Goal: Task Accomplishment & Management: Use online tool/utility

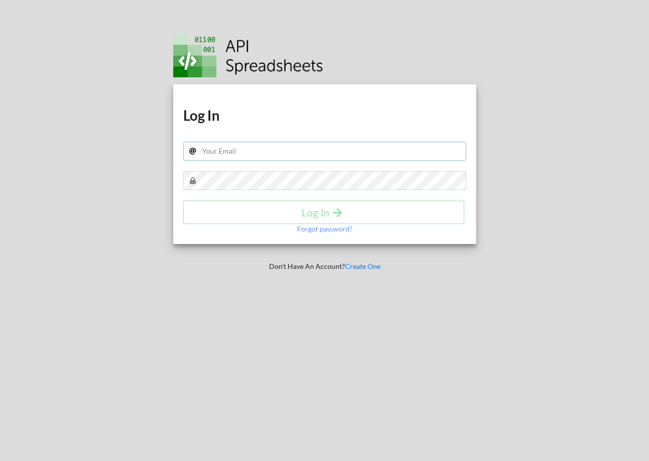
click at [219, 153] on input "text" at bounding box center [324, 151] width 283 height 19
type input "[EMAIL_ADDRESS][DOMAIN_NAME]"
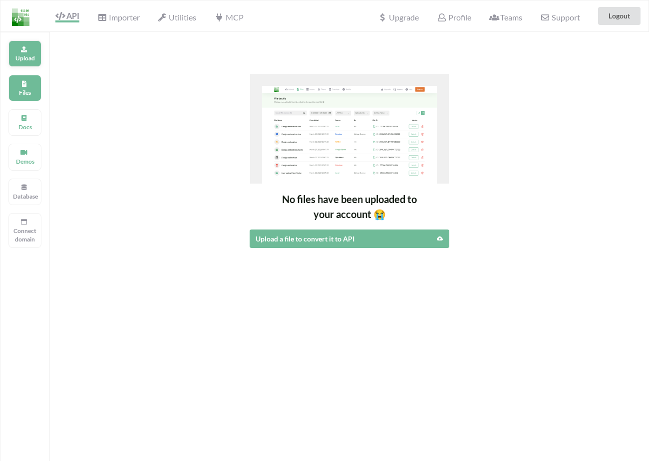
click at [28, 47] on div "Upload" at bounding box center [24, 53] width 33 height 26
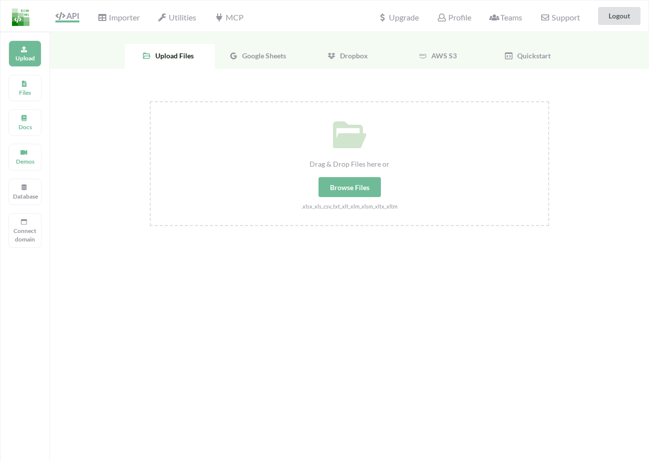
click at [250, 53] on span "Google Sheets" at bounding box center [262, 55] width 48 height 8
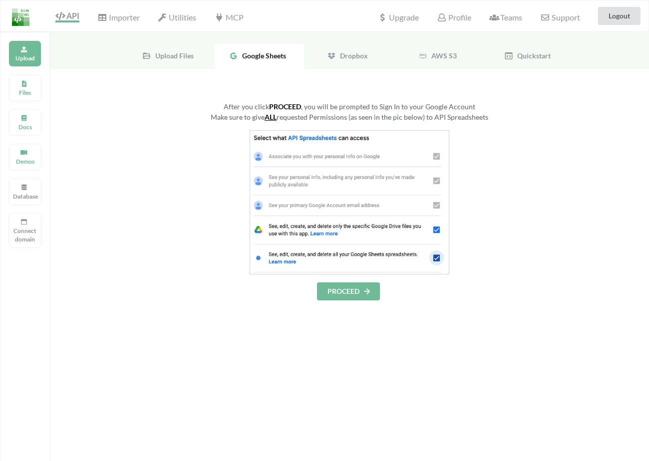
click at [352, 287] on button "PROCEED" at bounding box center [348, 292] width 63 height 18
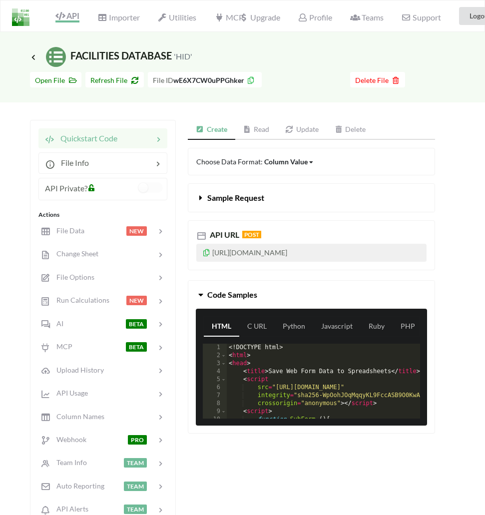
click at [253, 134] on link "Read" at bounding box center [256, 130] width 42 height 20
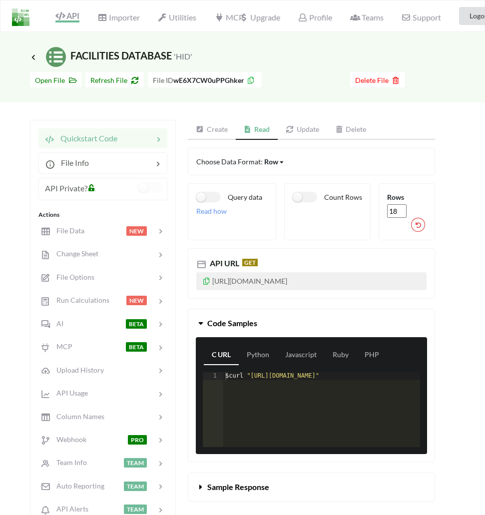
click at [310, 286] on p "https://api.apispreadsheets.com/data/wE6X7CW0uPPGhker/" at bounding box center [311, 281] width 230 height 18
click at [337, 278] on p "https://api.apispreadsheets.com/data/wE6X7CW0uPPGhker/" at bounding box center [311, 281] width 230 height 18
click at [209, 281] on icon at bounding box center [206, 279] width 8 height 7
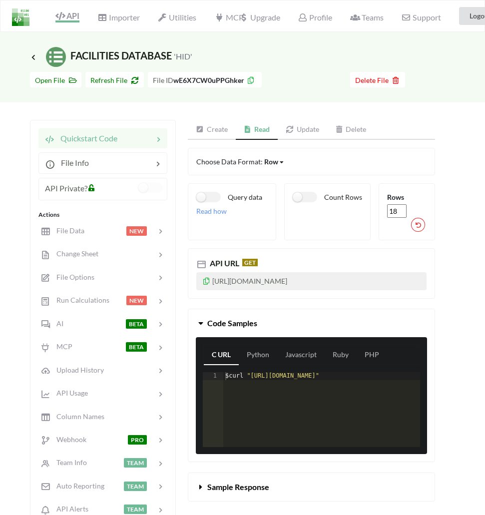
drag, startPoint x: 396, startPoint y: 283, endPoint x: 329, endPoint y: 284, distance: 66.9
click at [329, 284] on p "https://api.apispreadsheets.com/data/wE6X7CW0uPPGhker/" at bounding box center [311, 281] width 230 height 18
copy p "wE6X7CW0uPPGhker"
click at [120, 187] on div at bounding box center [117, 190] width 41 height 16
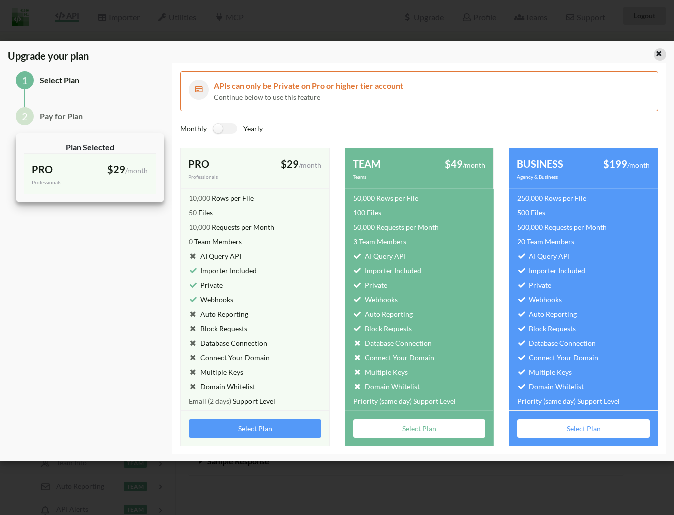
click at [649, 57] on div at bounding box center [659, 54] width 12 height 12
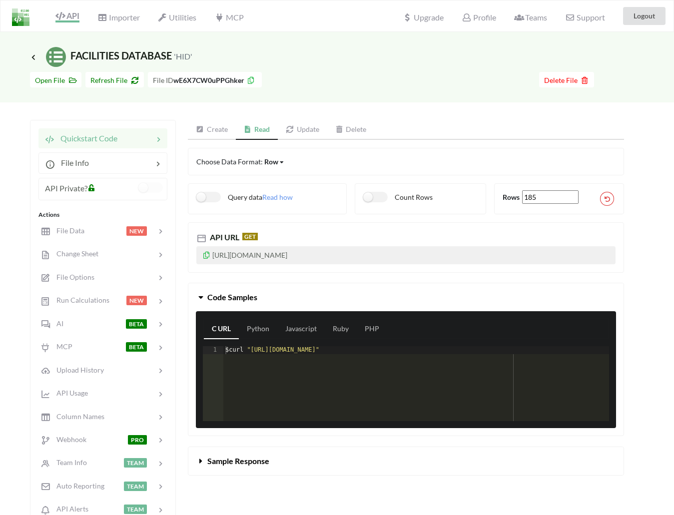
drag, startPoint x: 558, startPoint y: 199, endPoint x: 506, endPoint y: 197, distance: 51.5
click at [506, 197] on span "Rows 185" at bounding box center [542, 197] width 81 height 8
drag, startPoint x: 545, startPoint y: 197, endPoint x: 502, endPoint y: 197, distance: 42.9
click at [502, 197] on div "Rows 22" at bounding box center [559, 198] width 130 height 31
type input "2"
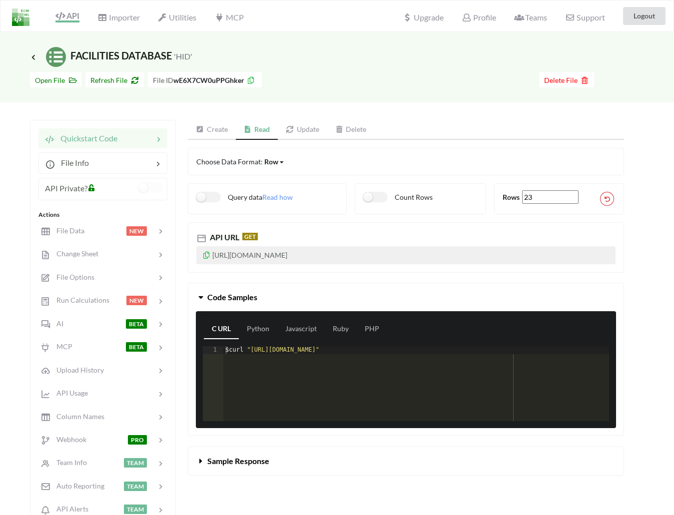
click at [429, 155] on div "Choose Data Format: Row Row Column Matrix" at bounding box center [406, 161] width 436 height 27
click at [537, 200] on input "23" at bounding box center [550, 196] width 56 height 13
click at [575, 194] on input "24" at bounding box center [550, 196] width 56 height 13
type input "185"
click at [575, 194] on input "185" at bounding box center [550, 196] width 56 height 13
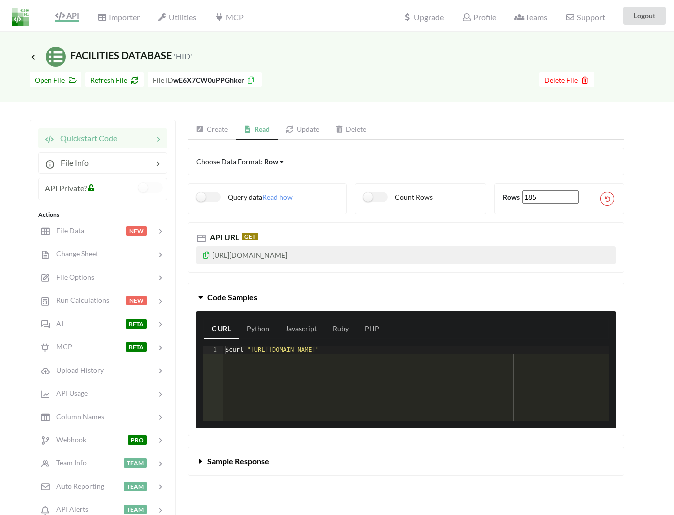
click at [377, 168] on div "Choose Data Format: Row Row Column Matrix" at bounding box center [406, 161] width 436 height 27
